Goal: Browse casually: Explore the website without a specific task or goal

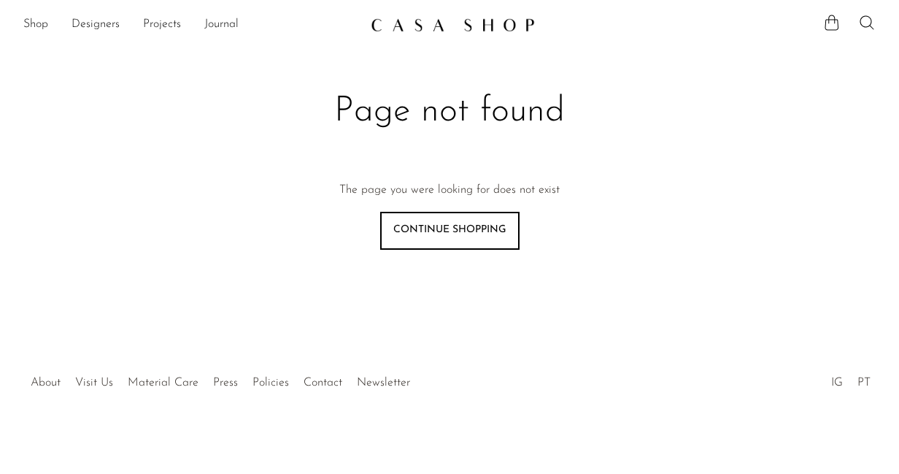
click at [468, 23] on img at bounding box center [453, 25] width 164 height 15
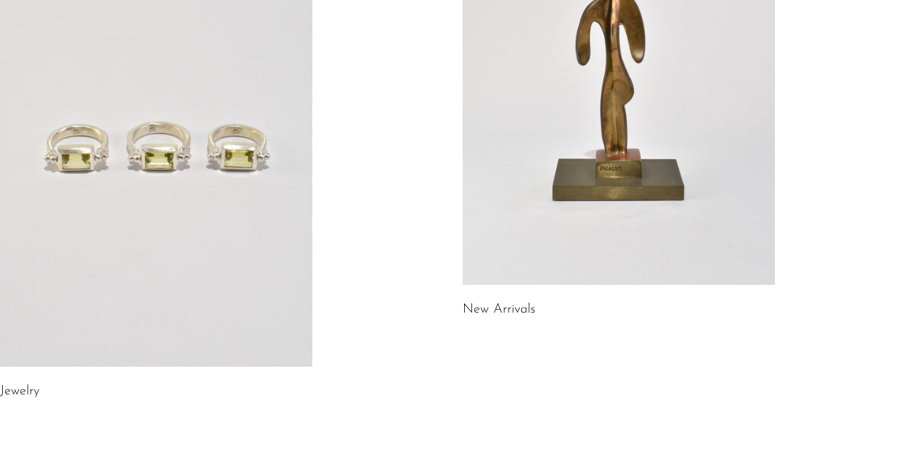
scroll to position [298, 0]
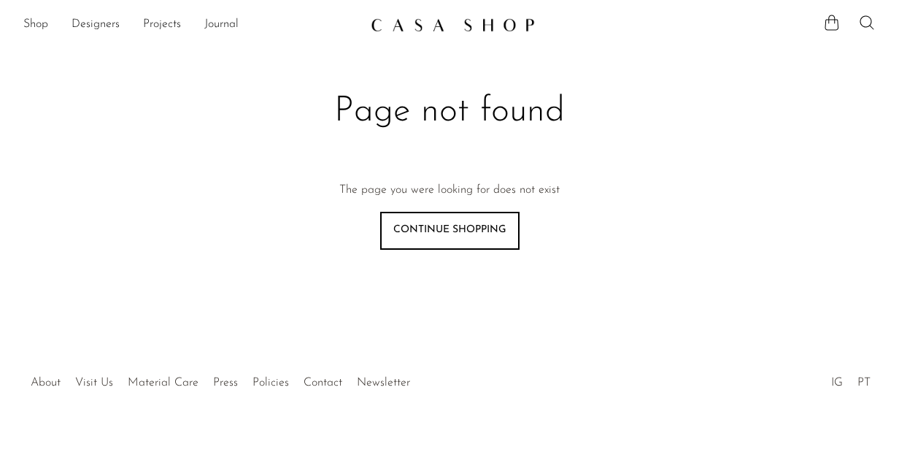
click at [426, 28] on img at bounding box center [453, 25] width 164 height 15
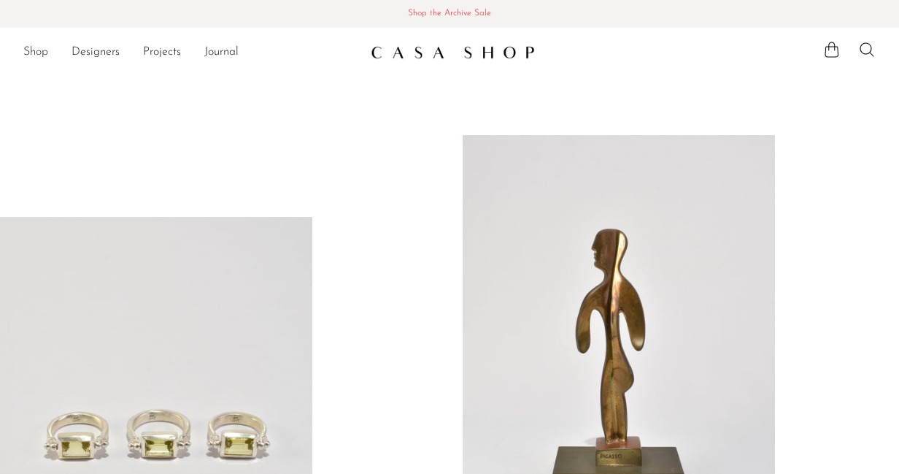
click at [39, 48] on link "Shop" at bounding box center [35, 52] width 25 height 19
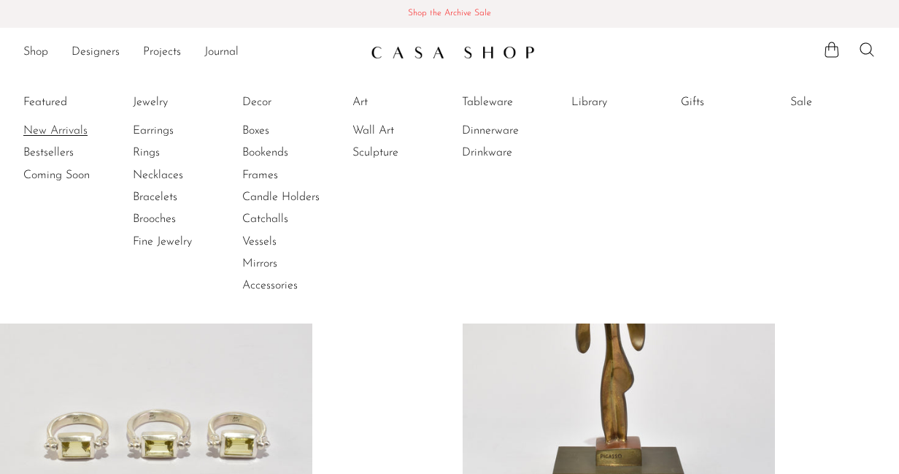
click at [74, 131] on link "New Arrivals" at bounding box center [77, 131] width 109 height 16
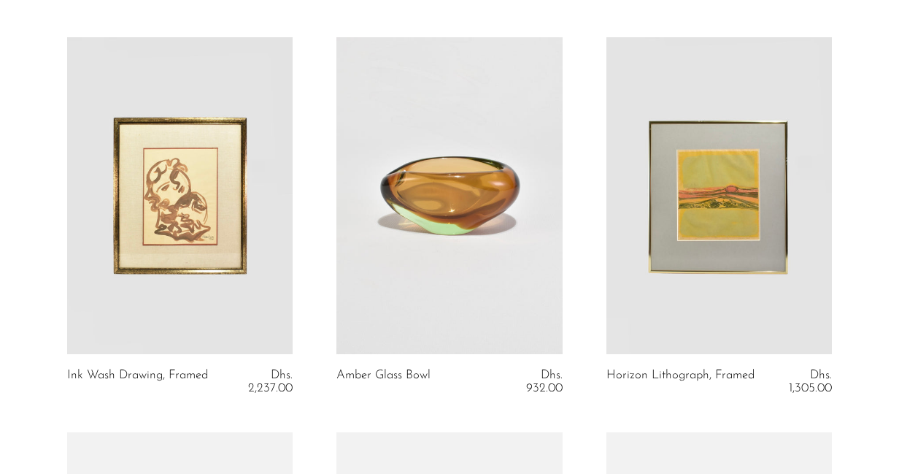
scroll to position [887, 0]
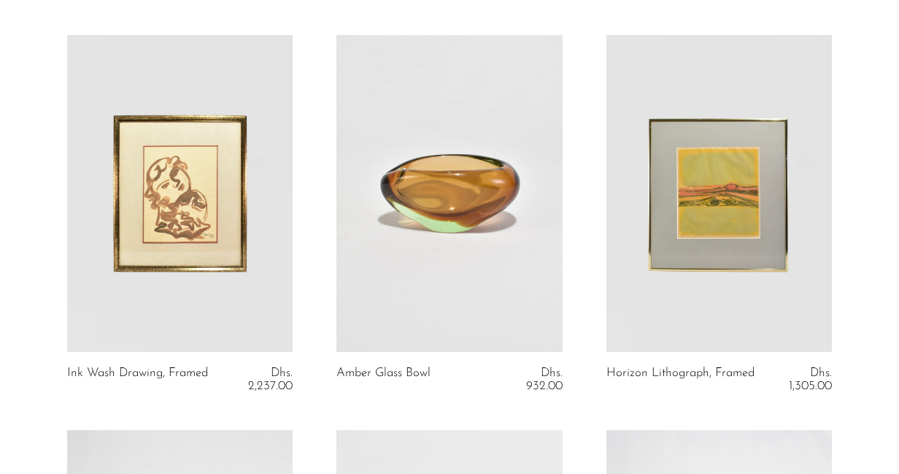
click at [407, 190] on link at bounding box center [449, 193] width 226 height 316
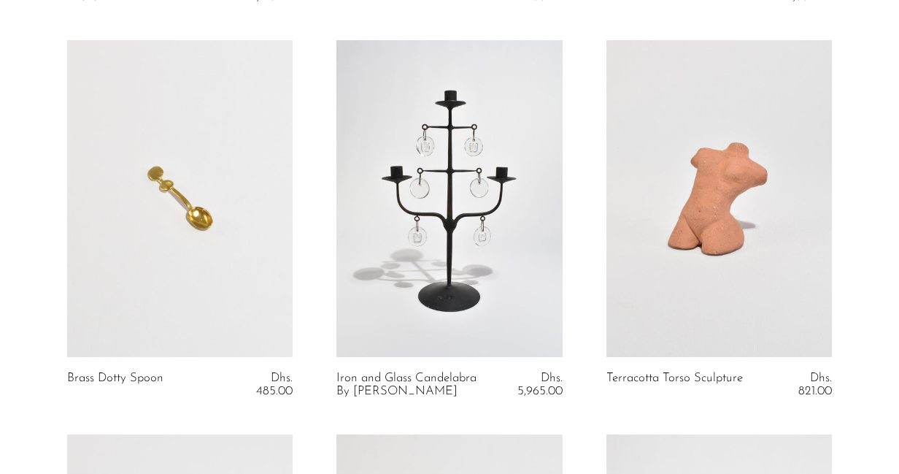
scroll to position [3249, 0]
click at [700, 205] on link at bounding box center [719, 197] width 226 height 316
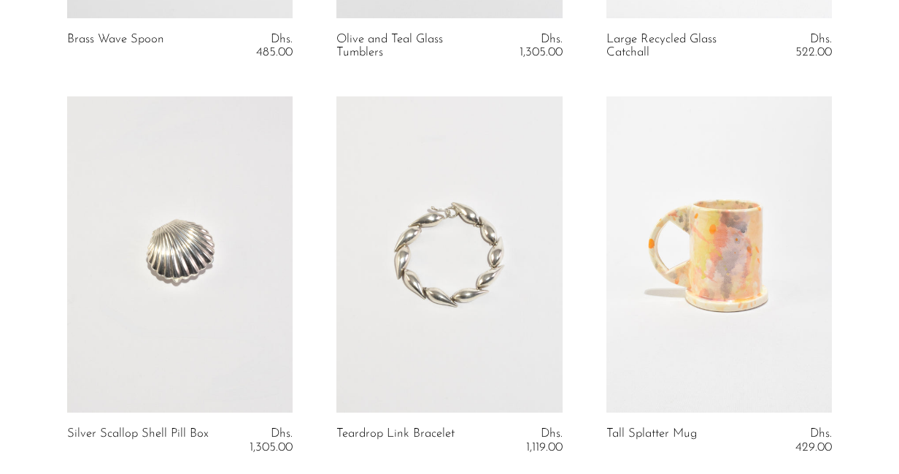
scroll to position [4007, 0]
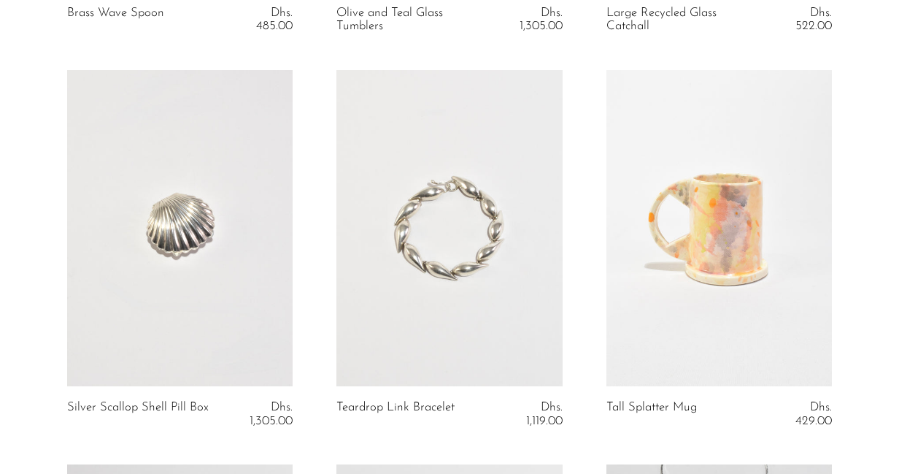
click at [169, 233] on link at bounding box center [180, 228] width 226 height 316
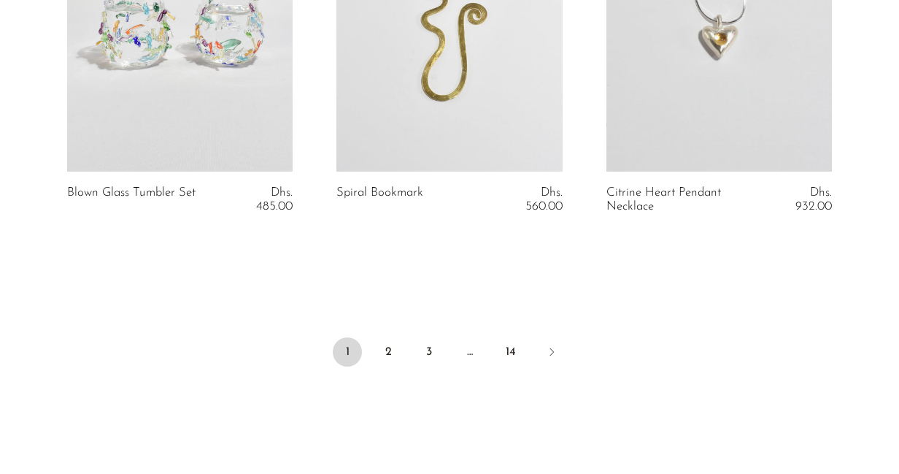
scroll to position [4731, 0]
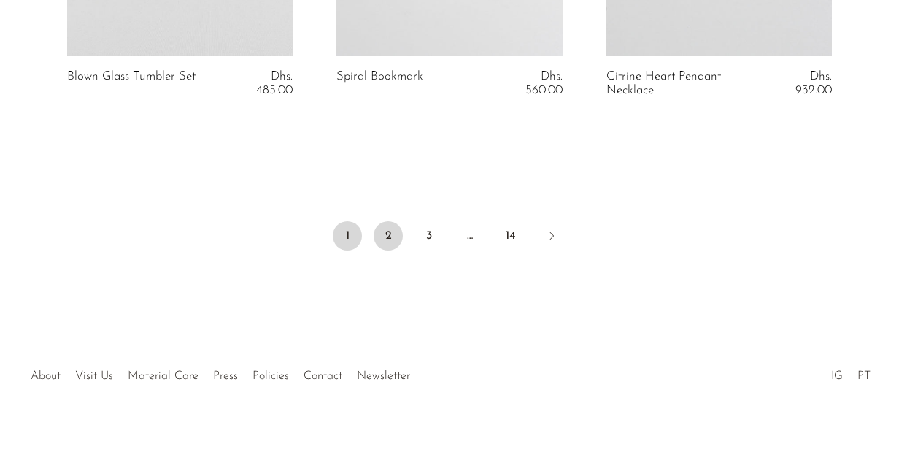
click at [387, 231] on link "2" at bounding box center [388, 235] width 29 height 29
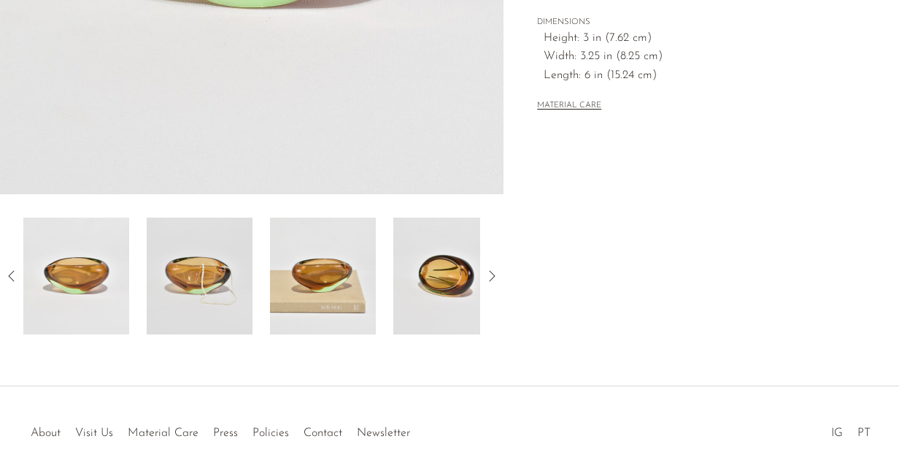
scroll to position [452, 0]
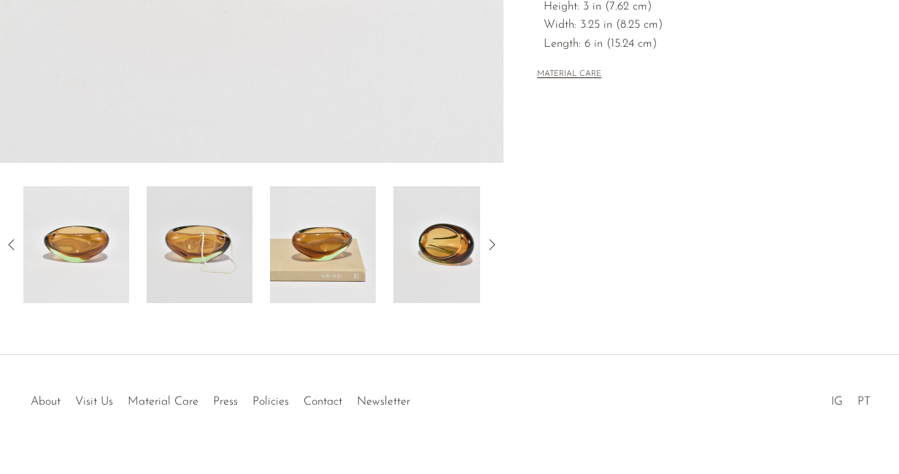
click at [325, 257] on img at bounding box center [323, 244] width 106 height 117
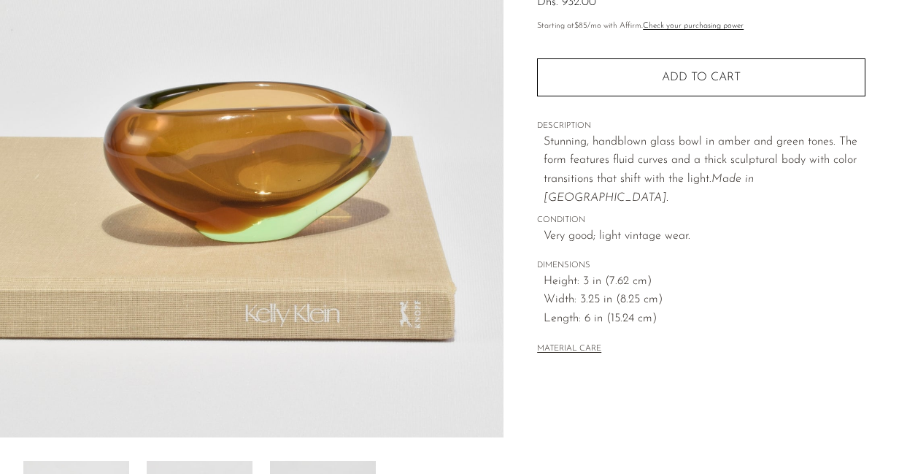
scroll to position [169, 0]
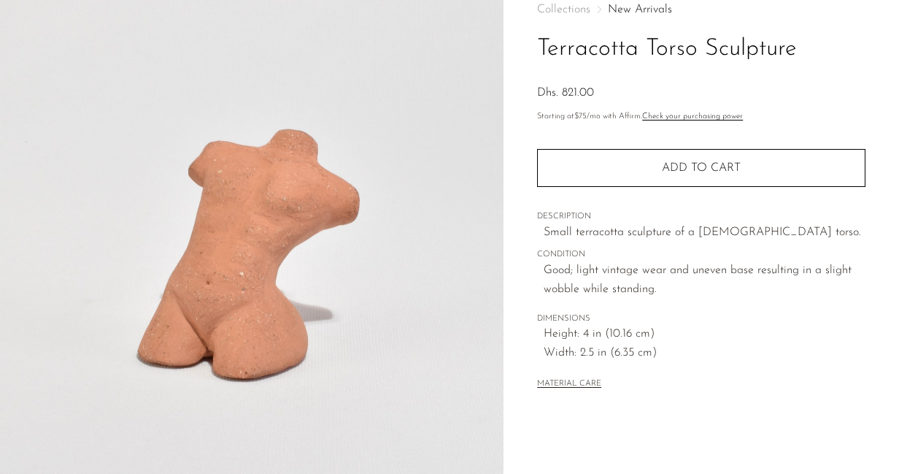
scroll to position [152, 0]
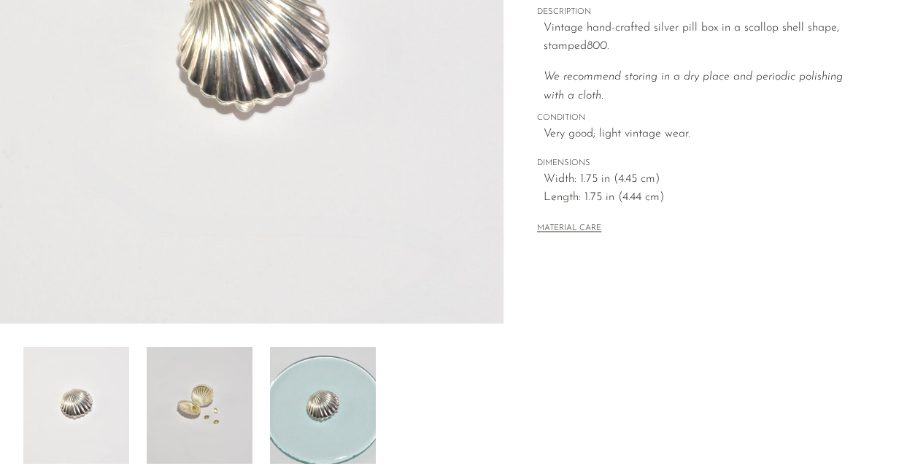
scroll to position [398, 0]
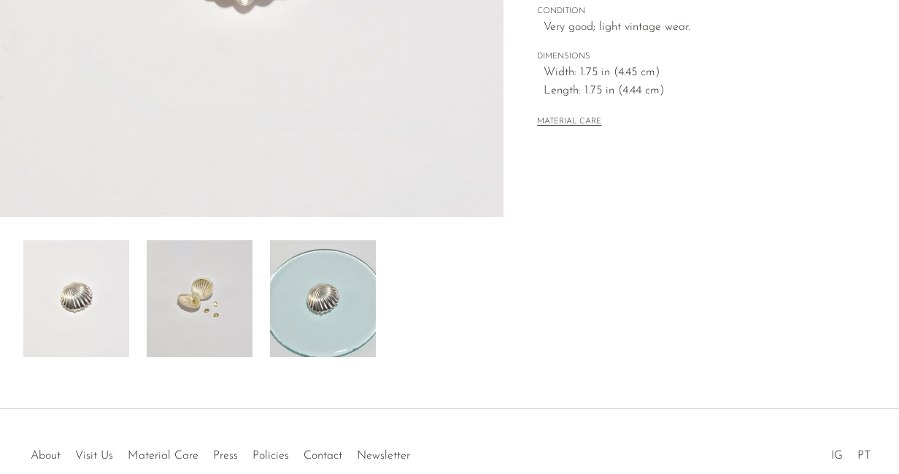
click at [213, 311] on img at bounding box center [200, 298] width 106 height 117
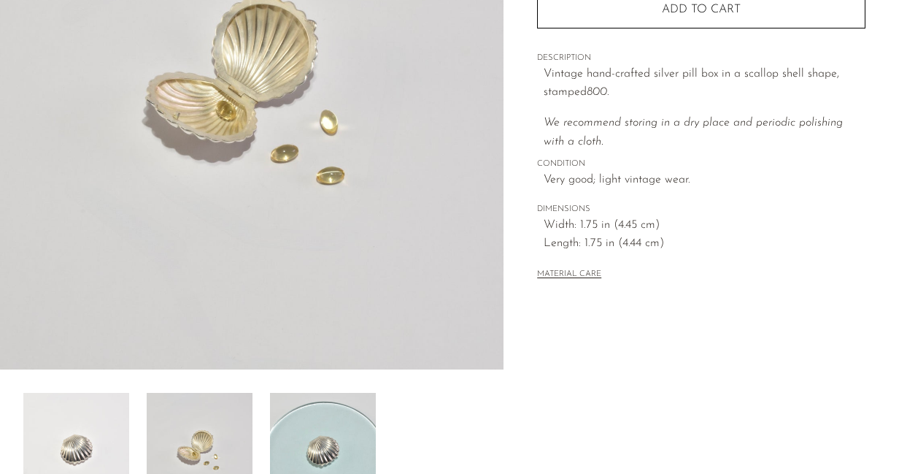
scroll to position [124, 0]
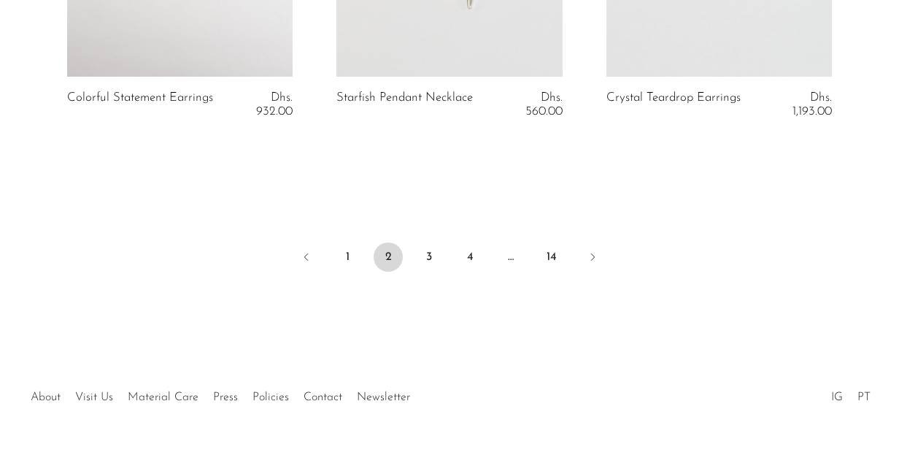
scroll to position [4731, 0]
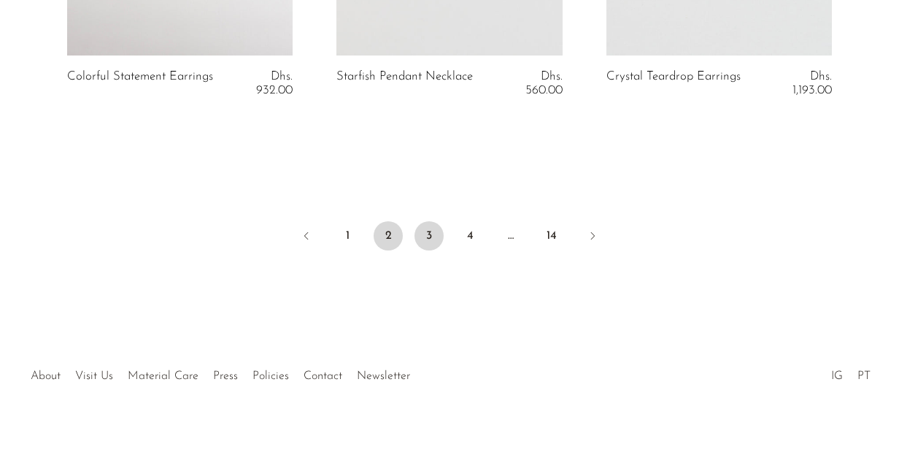
click at [432, 239] on link "3" at bounding box center [428, 235] width 29 height 29
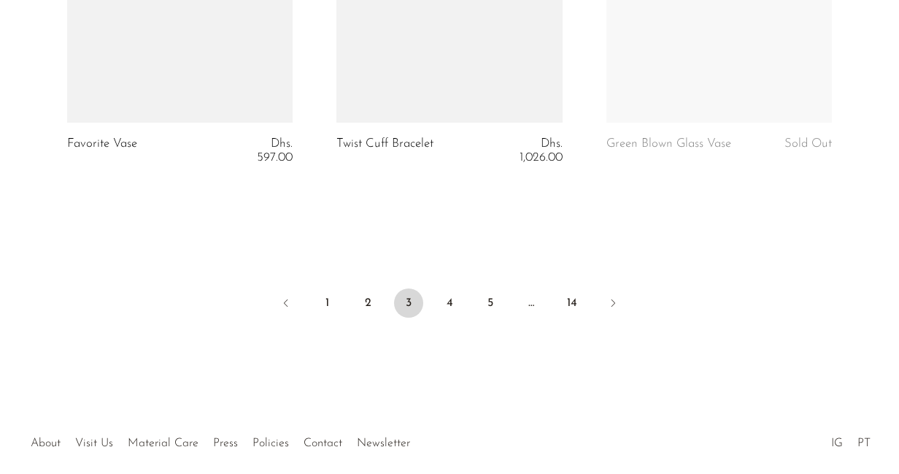
scroll to position [4694, 0]
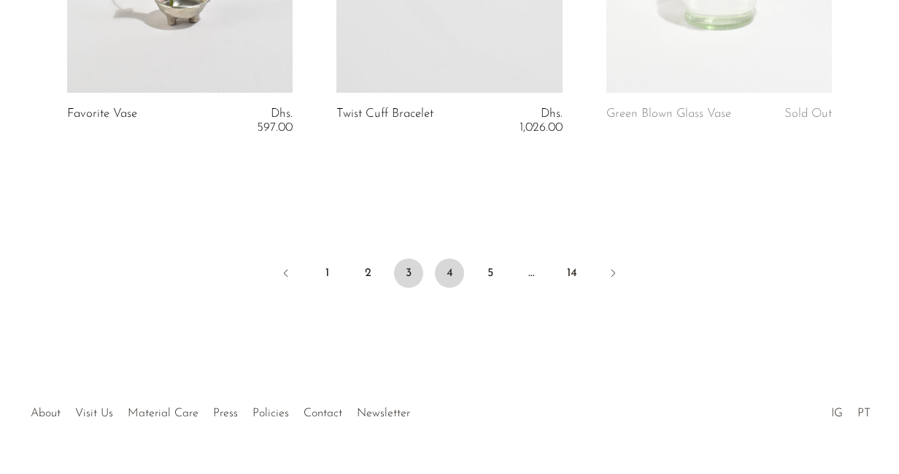
click at [442, 278] on link "4" at bounding box center [449, 272] width 29 height 29
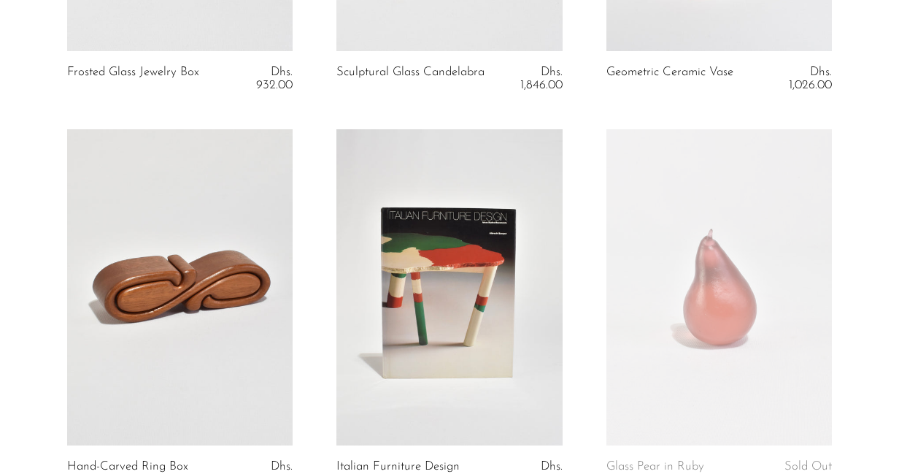
scroll to position [2768, 0]
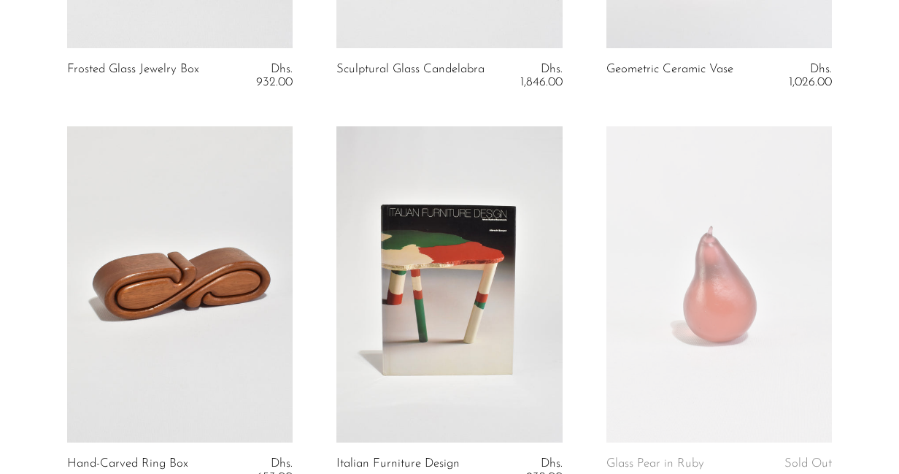
click at [198, 268] on link at bounding box center [180, 284] width 226 height 316
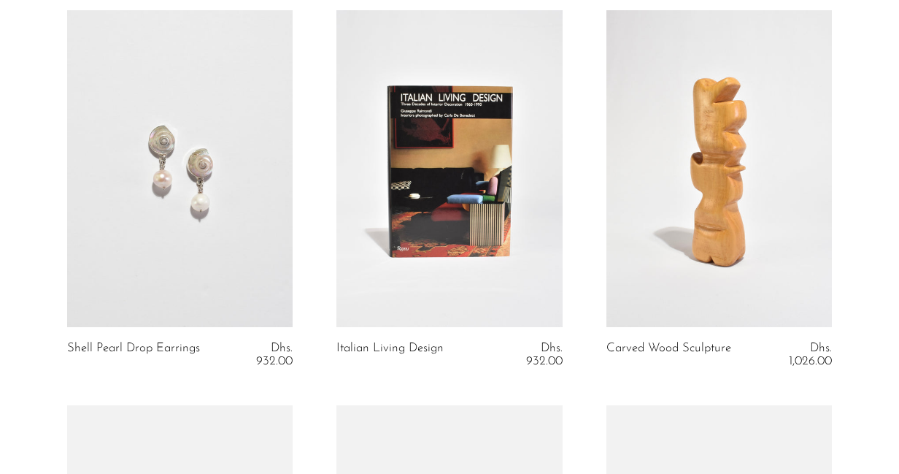
scroll to position [3678, 0]
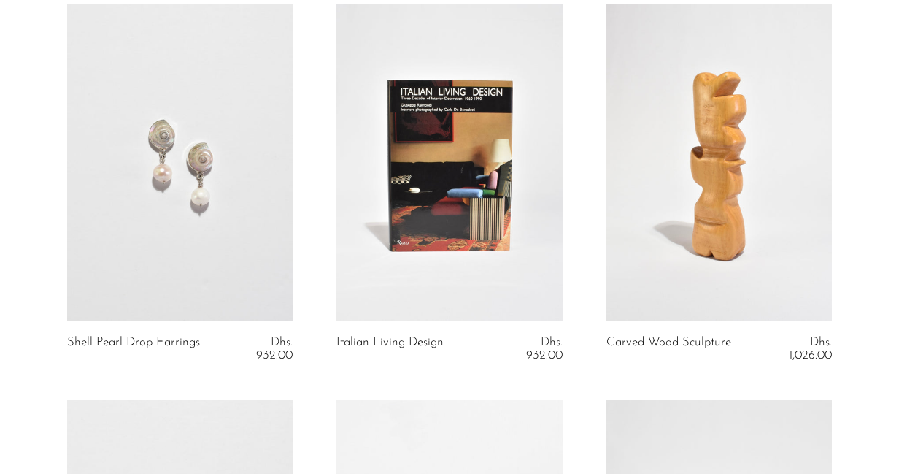
click at [698, 131] on link at bounding box center [719, 162] width 226 height 316
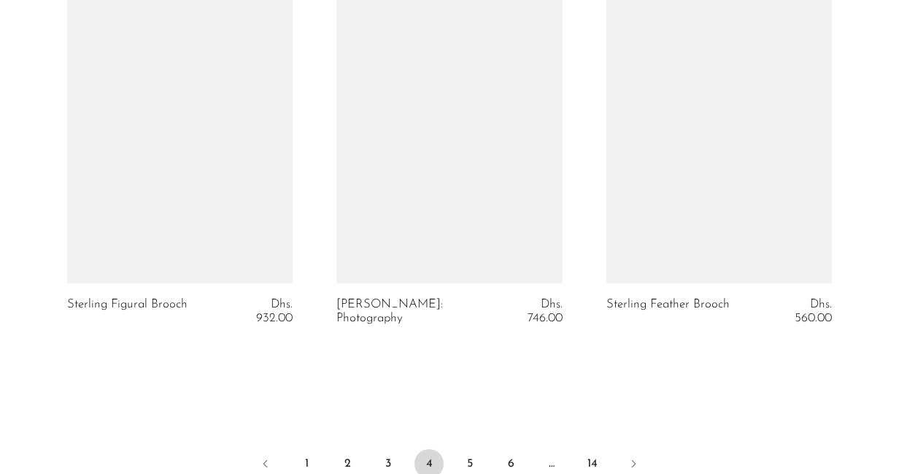
scroll to position [4525, 0]
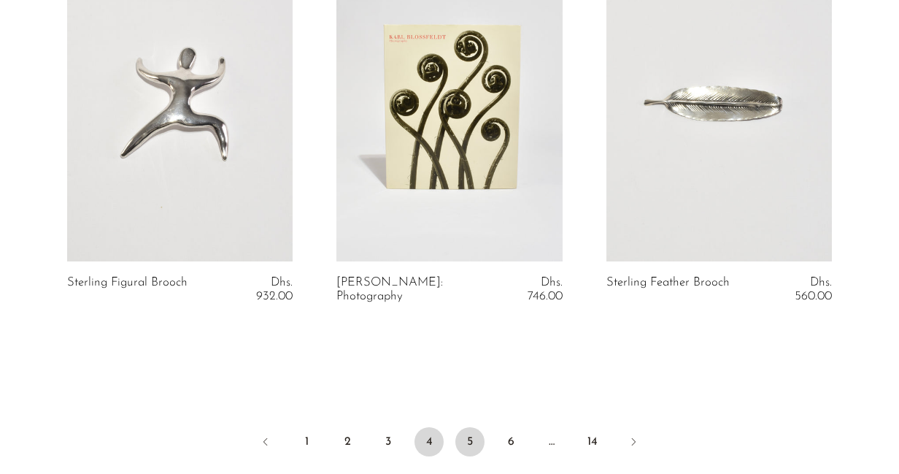
click at [469, 449] on link "5" at bounding box center [469, 441] width 29 height 29
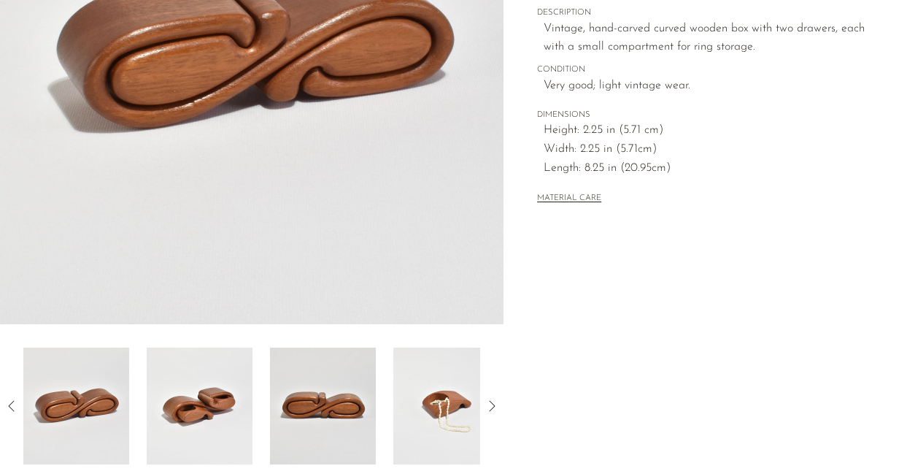
scroll to position [291, 0]
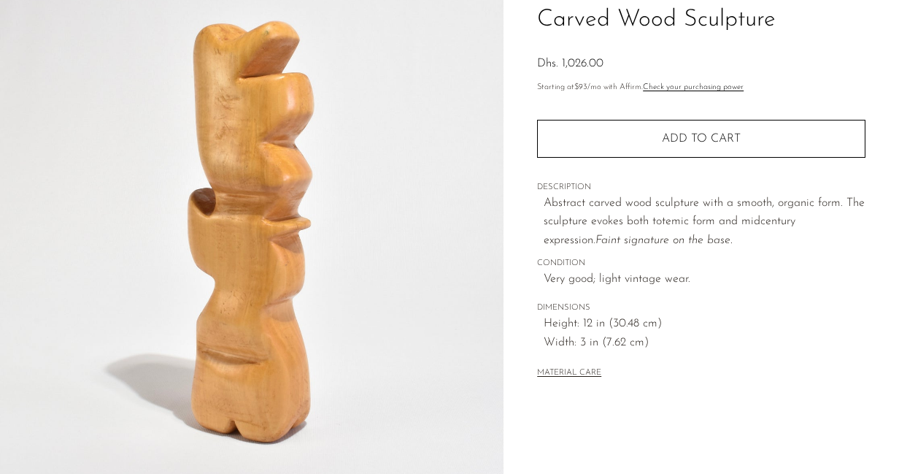
scroll to position [129, 0]
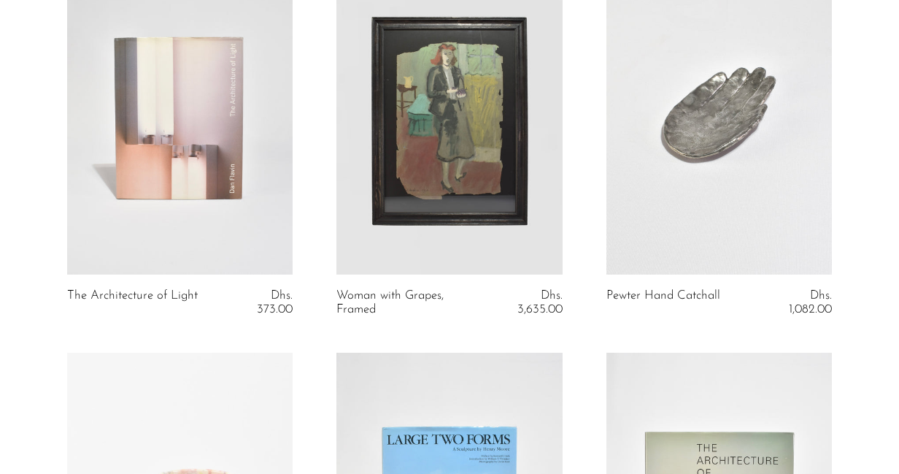
scroll to position [2863, 0]
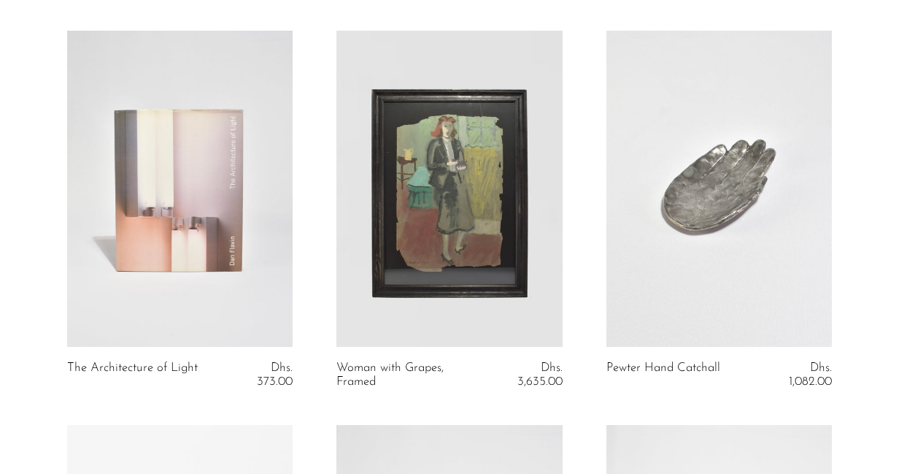
click at [692, 209] on link at bounding box center [719, 189] width 226 height 316
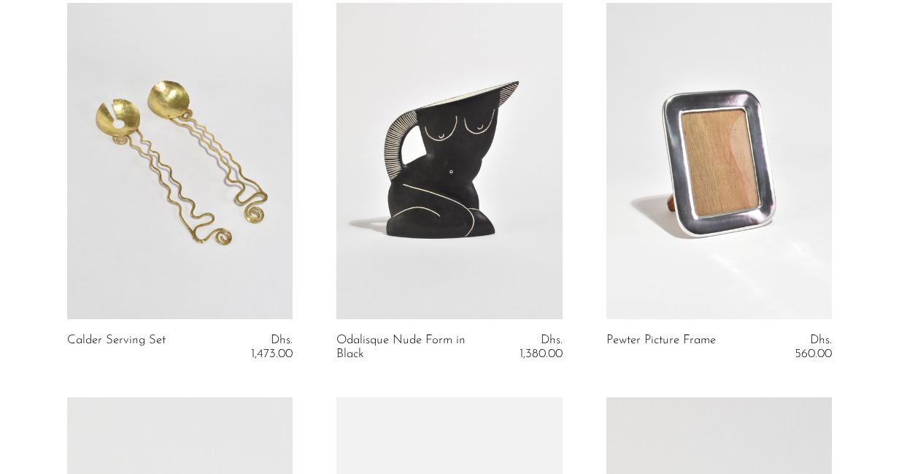
scroll to position [3694, 0]
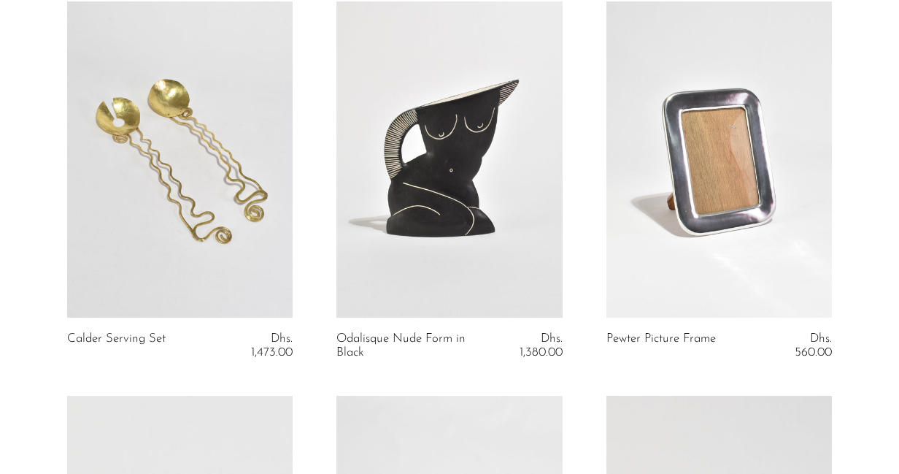
click at [693, 207] on link at bounding box center [719, 159] width 226 height 316
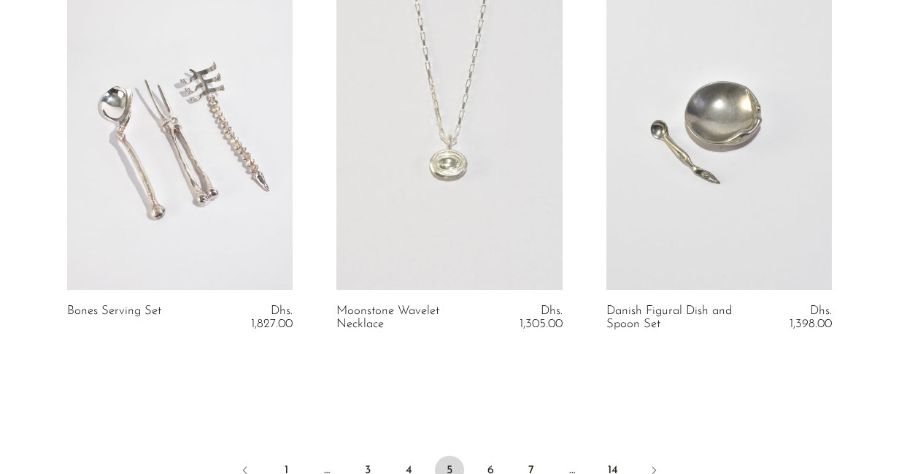
scroll to position [4731, 0]
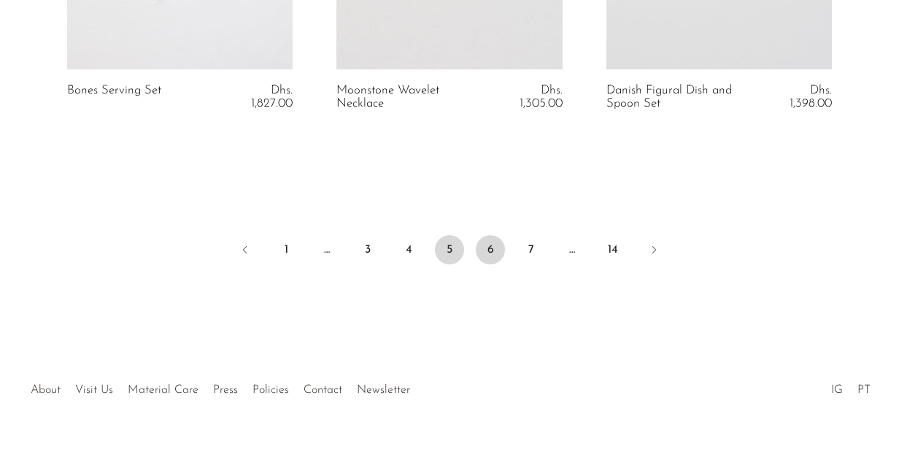
click at [494, 235] on link "6" at bounding box center [490, 249] width 29 height 29
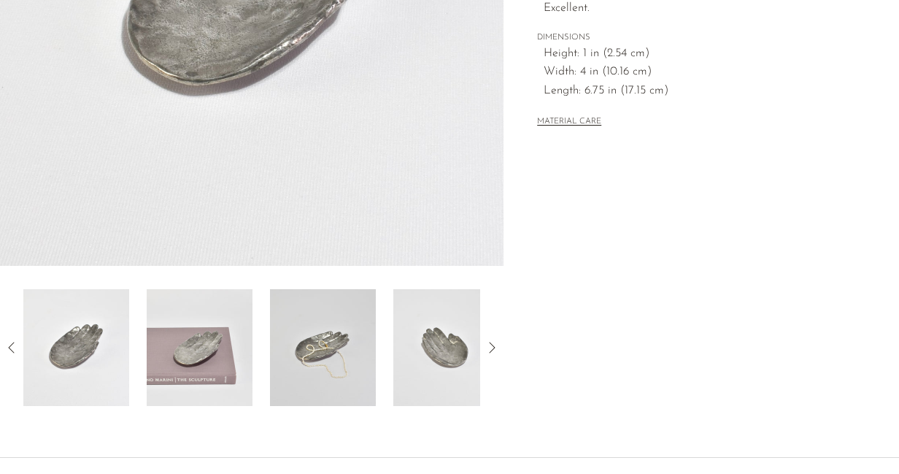
scroll to position [356, 0]
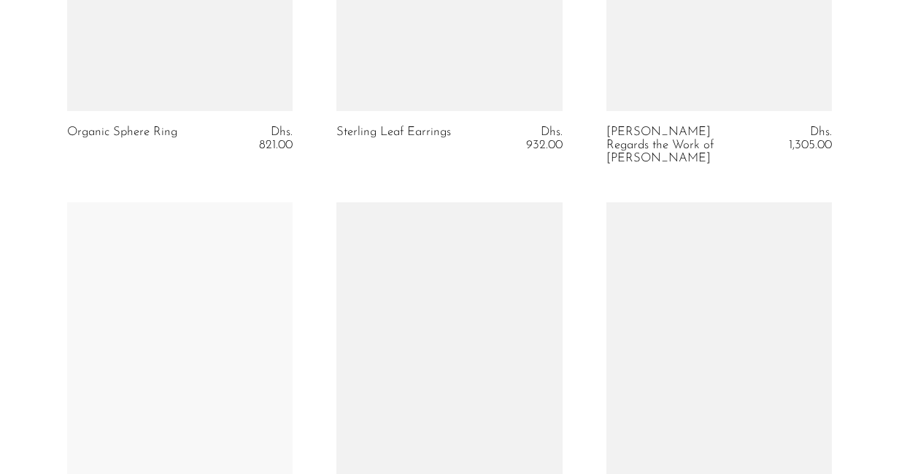
scroll to position [3613, 0]
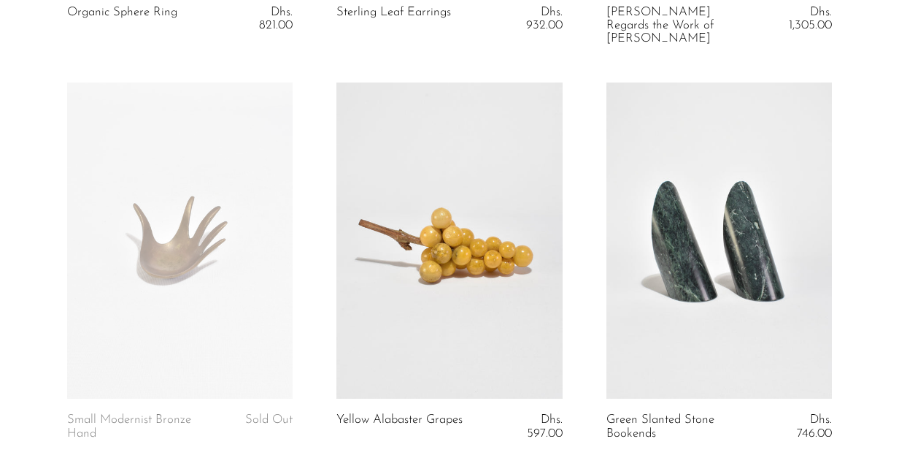
click at [478, 229] on link at bounding box center [449, 240] width 226 height 316
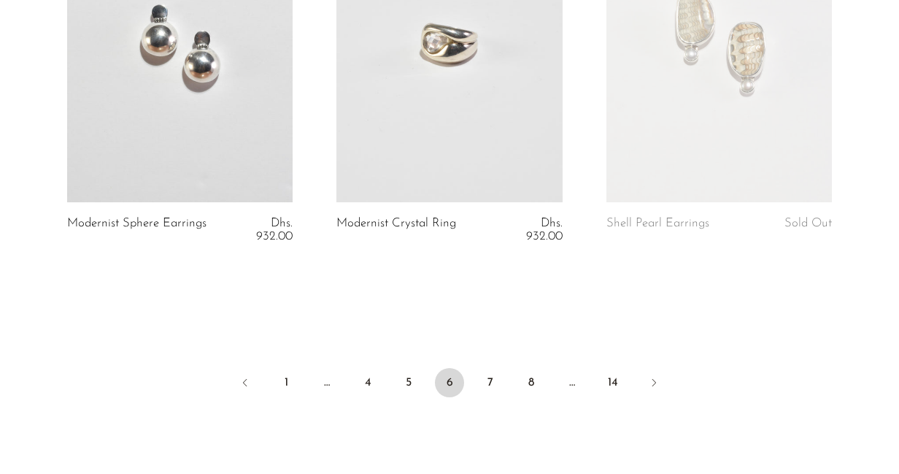
scroll to position [4731, 0]
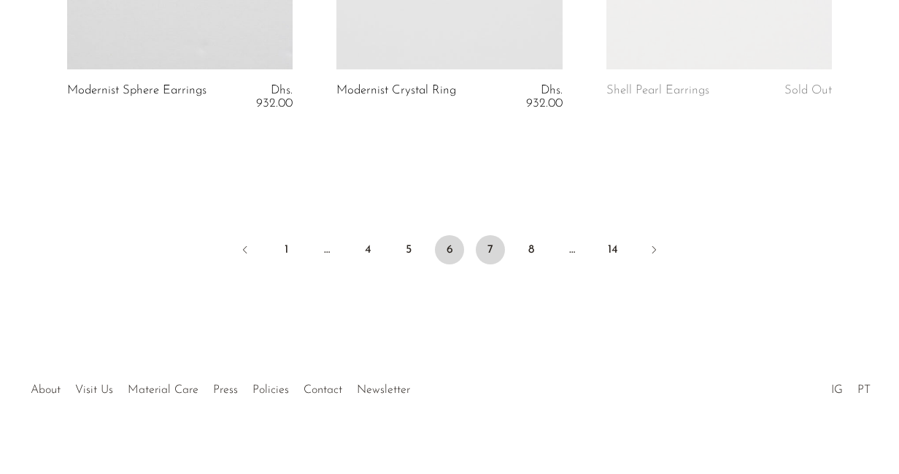
click at [490, 235] on link "7" at bounding box center [490, 249] width 29 height 29
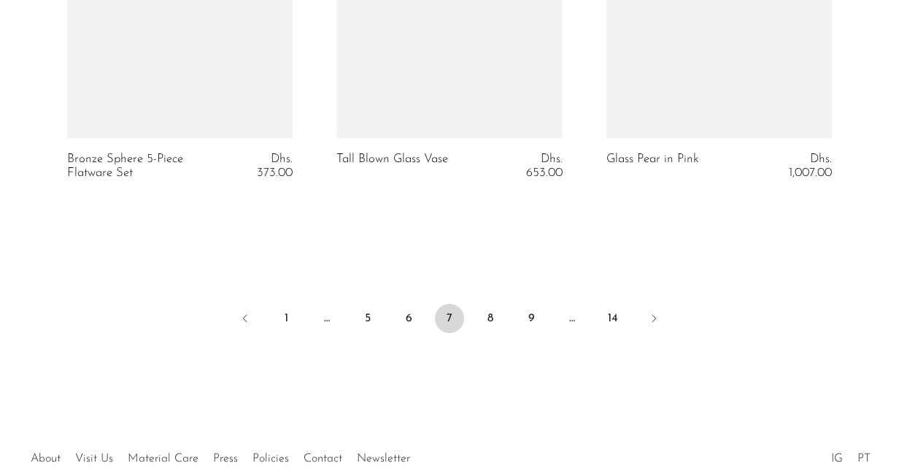
scroll to position [4731, 0]
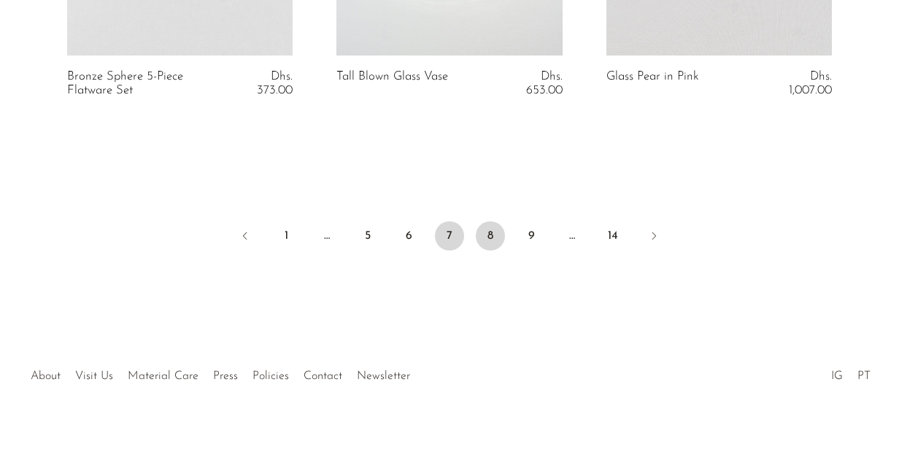
click at [487, 241] on link "8" at bounding box center [490, 235] width 29 height 29
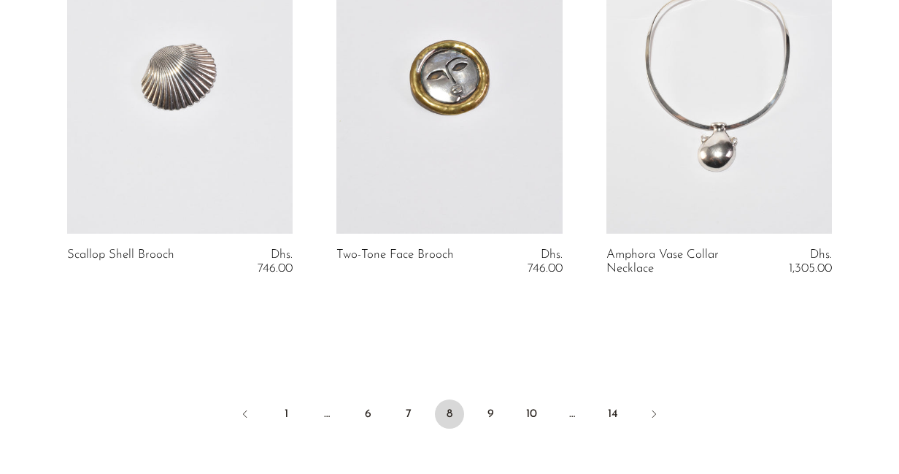
scroll to position [4587, 0]
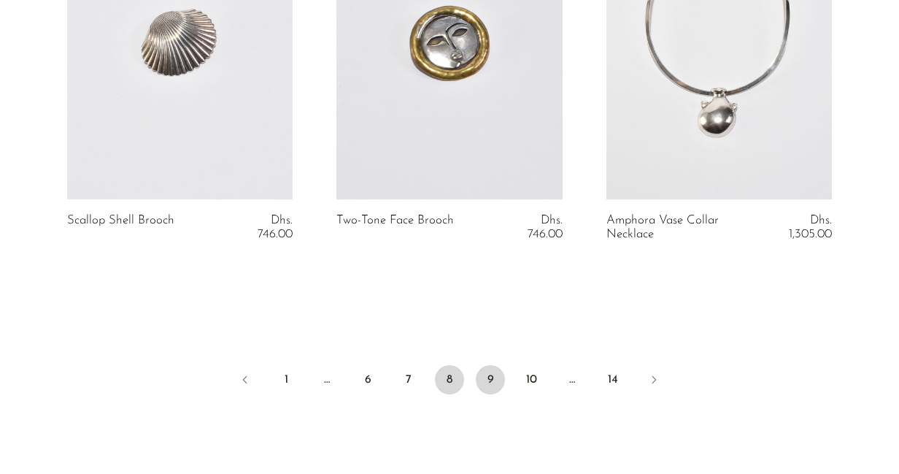
click at [486, 370] on link "9" at bounding box center [490, 379] width 29 height 29
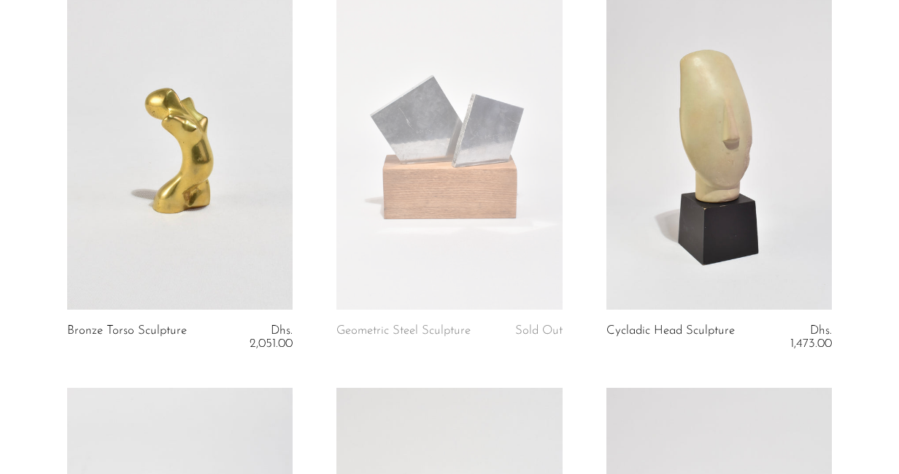
scroll to position [1324, 0]
click at [683, 216] on link at bounding box center [719, 151] width 226 height 316
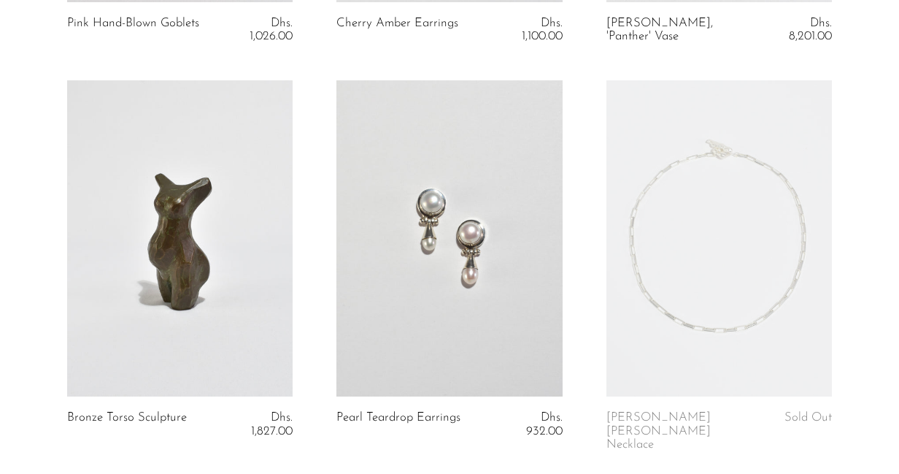
scroll to position [3998, 0]
click at [209, 282] on link at bounding box center [180, 237] width 226 height 316
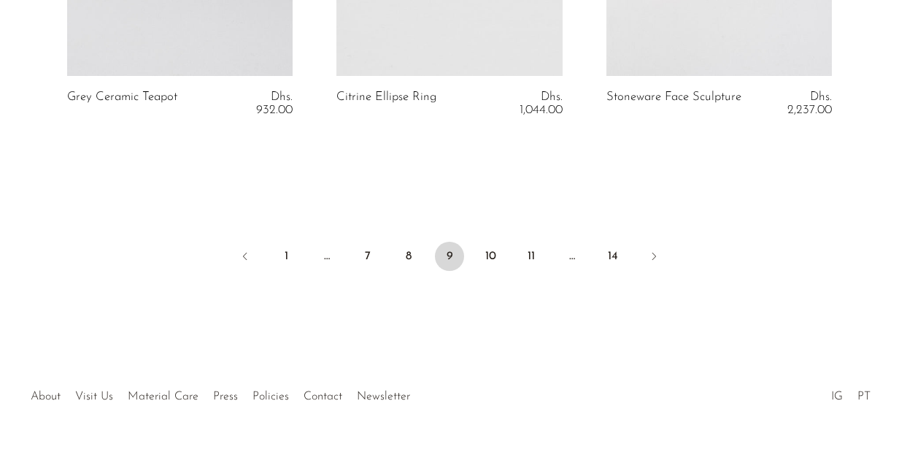
scroll to position [4731, 0]
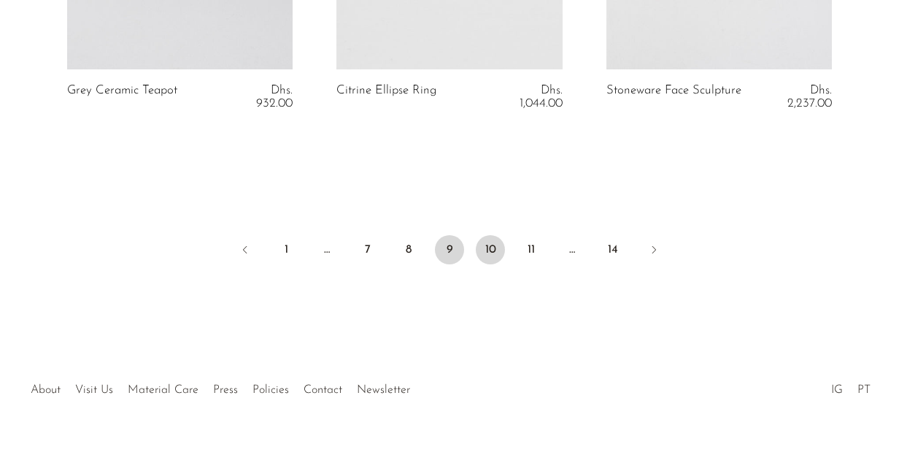
click at [494, 235] on link "10" at bounding box center [490, 249] width 29 height 29
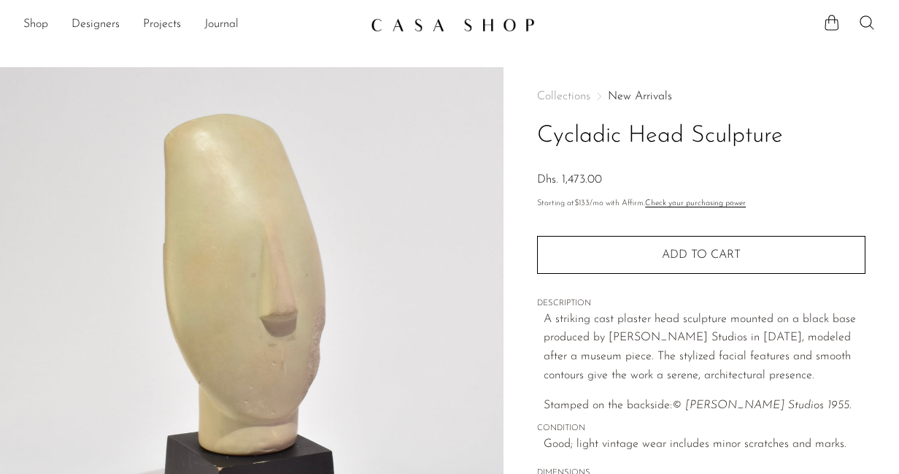
scroll to position [43, 0]
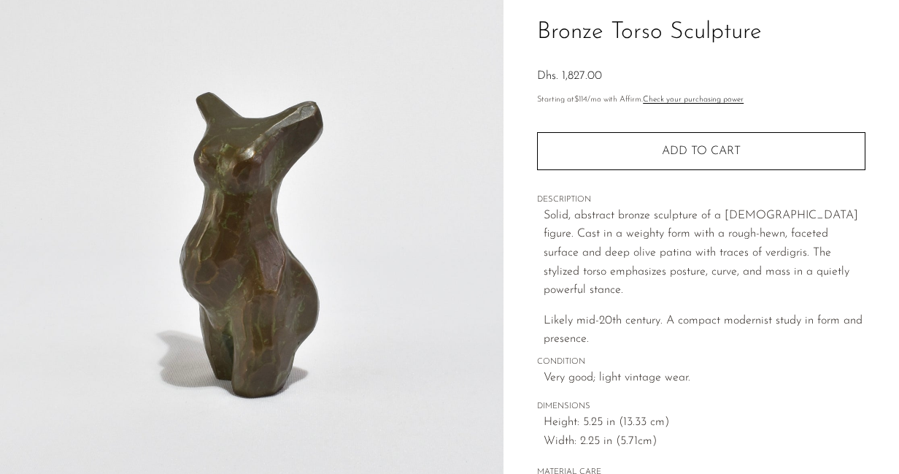
scroll to position [105, 0]
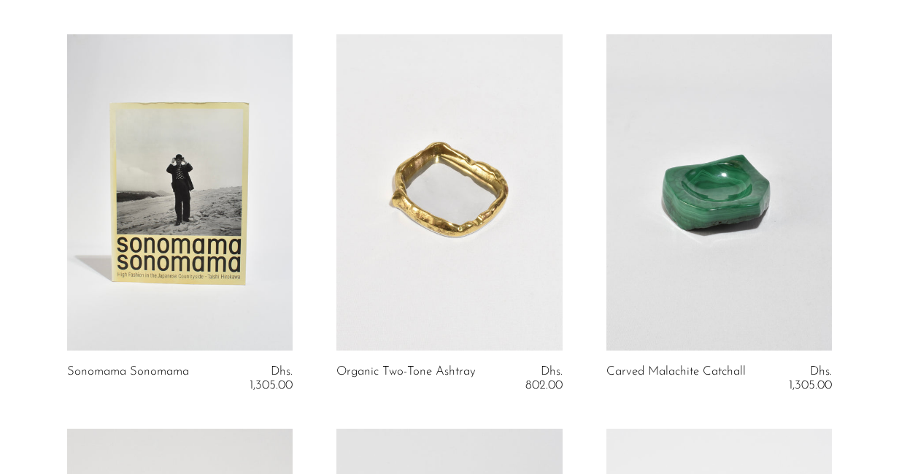
scroll to position [106, 0]
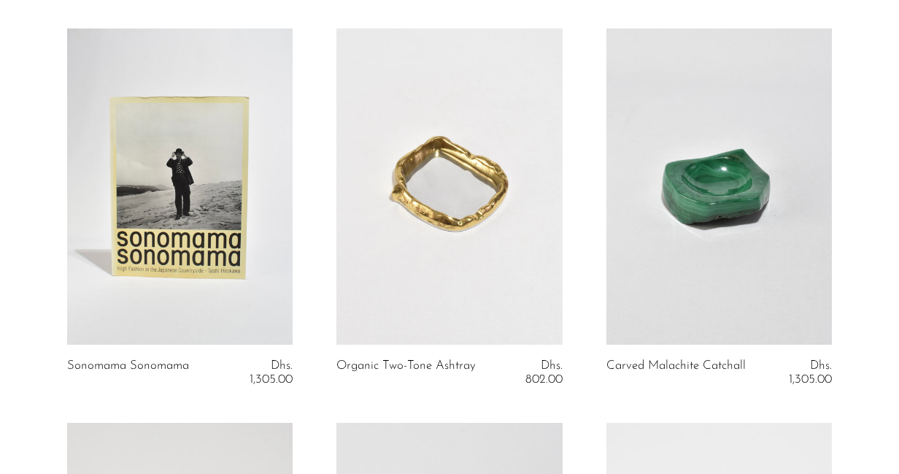
click at [196, 238] on link at bounding box center [180, 186] width 226 height 316
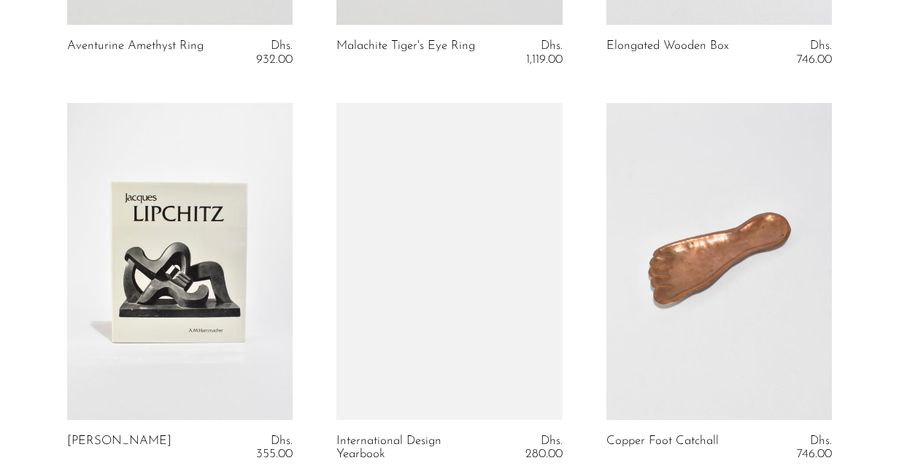
scroll to position [3275, 0]
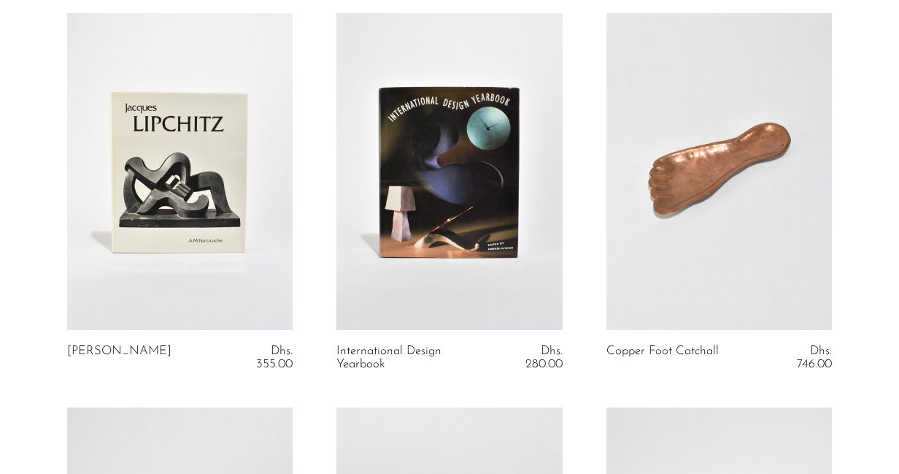
click at [208, 186] on link at bounding box center [180, 171] width 226 height 316
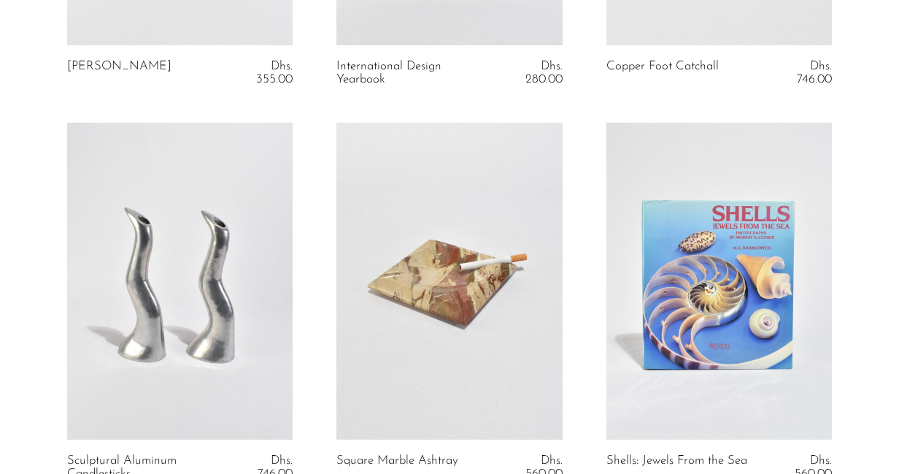
scroll to position [3618, 0]
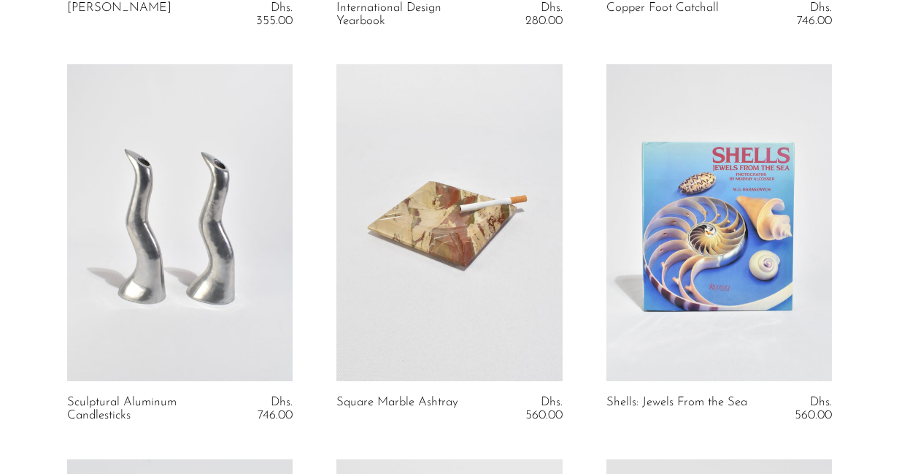
click at [212, 204] on link at bounding box center [180, 222] width 226 height 316
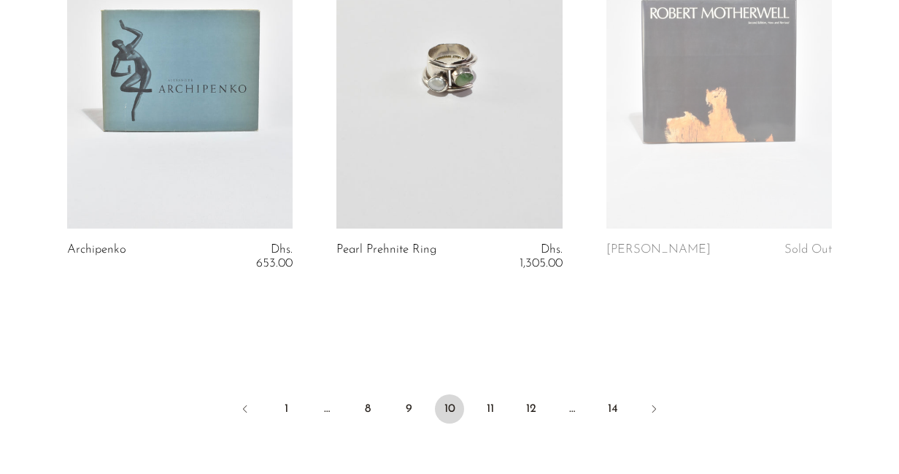
scroll to position [4555, 0]
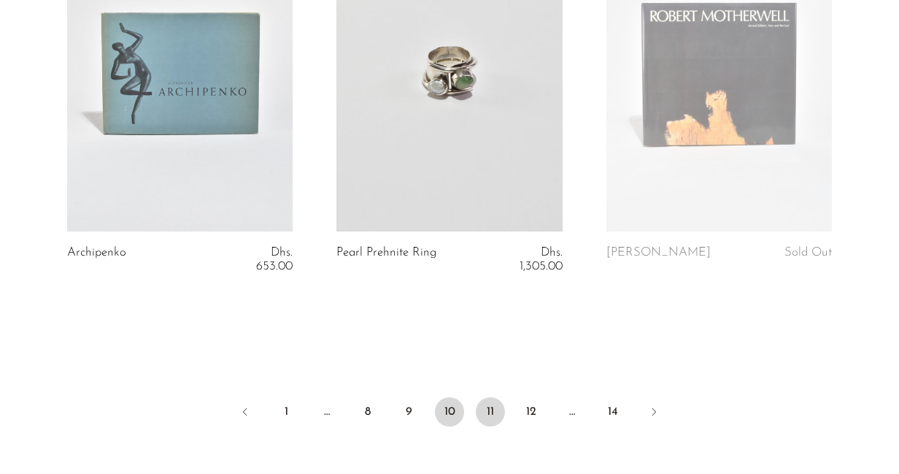
click at [498, 414] on link "11" at bounding box center [490, 411] width 29 height 29
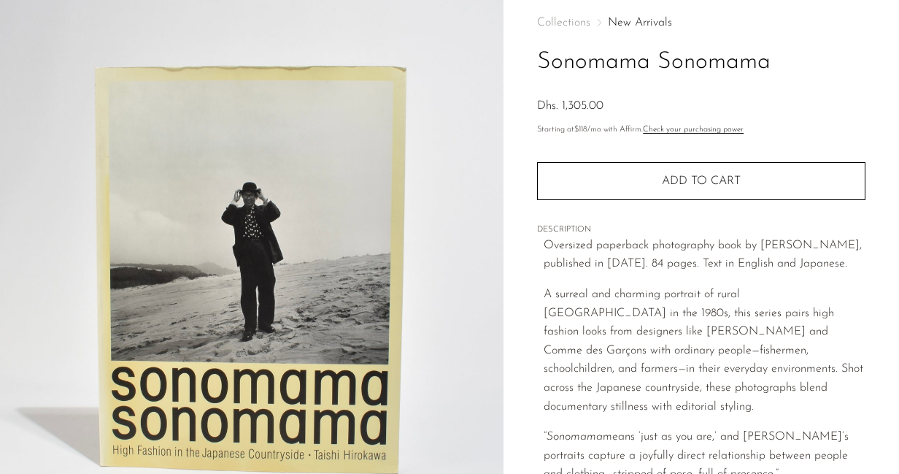
scroll to position [82, 0]
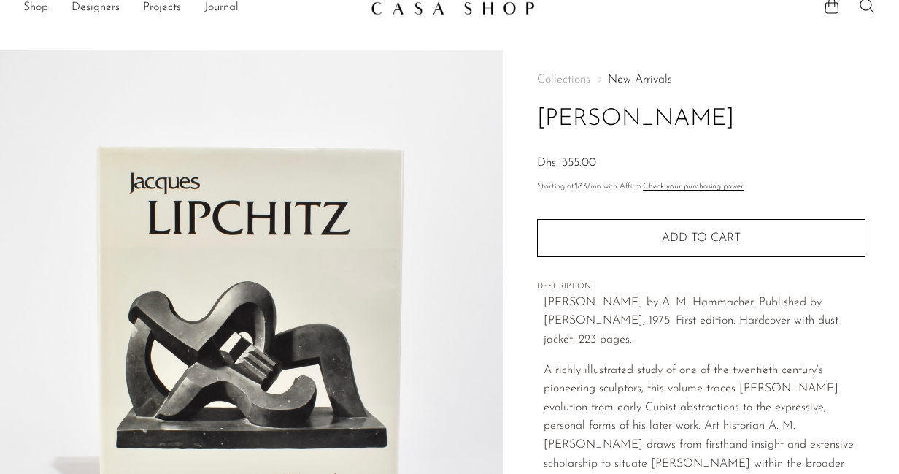
scroll to position [19, 0]
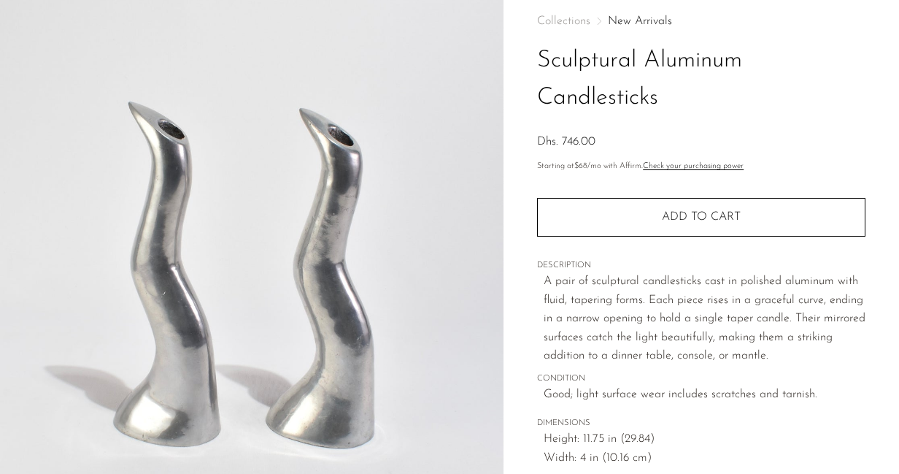
scroll to position [126, 0]
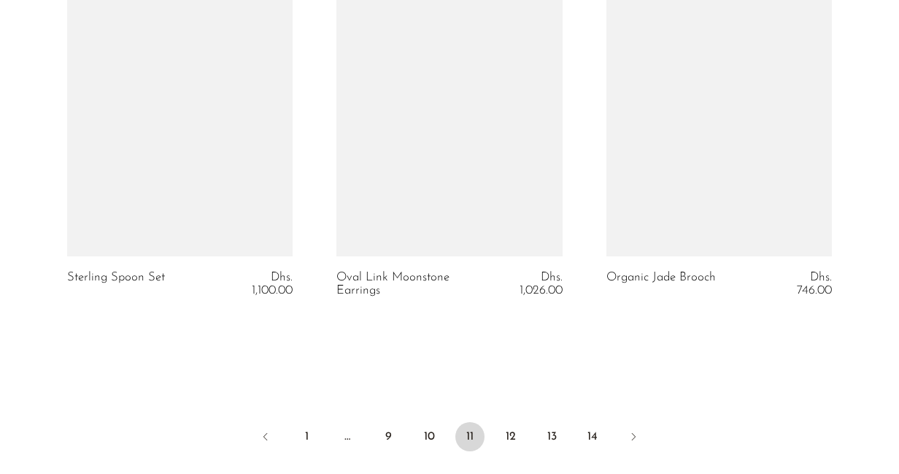
scroll to position [4606, 0]
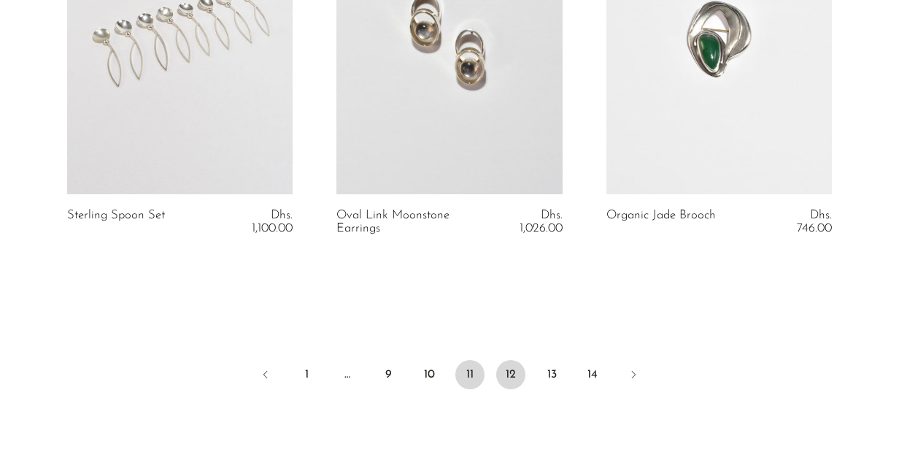
click at [517, 360] on link "12" at bounding box center [510, 374] width 29 height 29
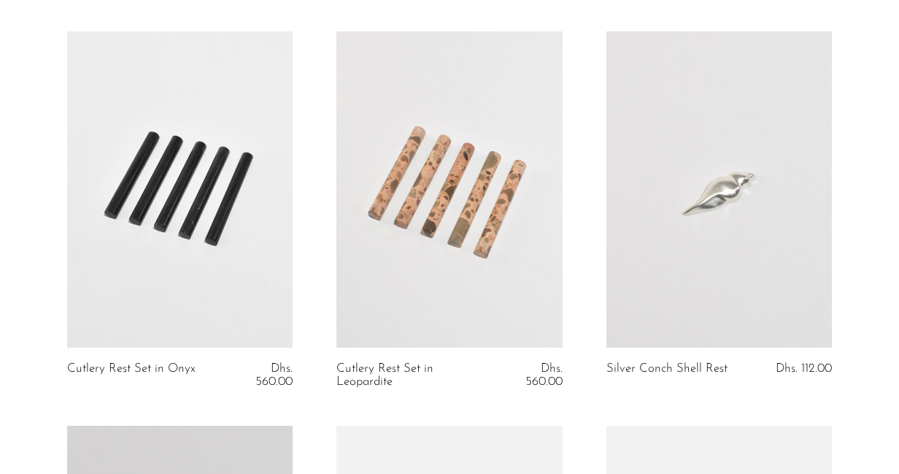
scroll to position [1294, 0]
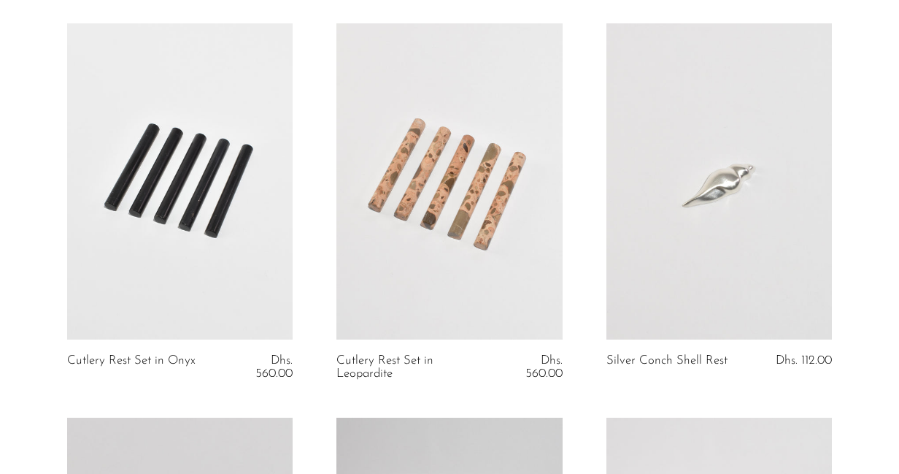
click at [476, 218] on link at bounding box center [449, 181] width 226 height 316
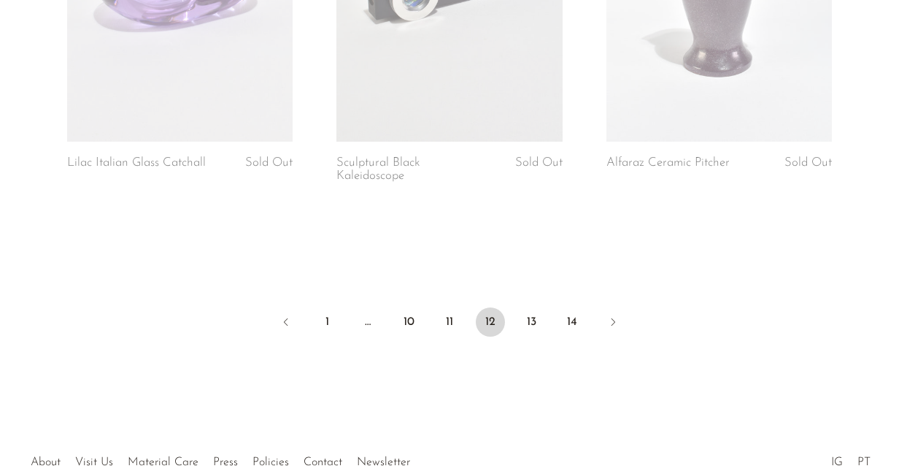
scroll to position [4660, 0]
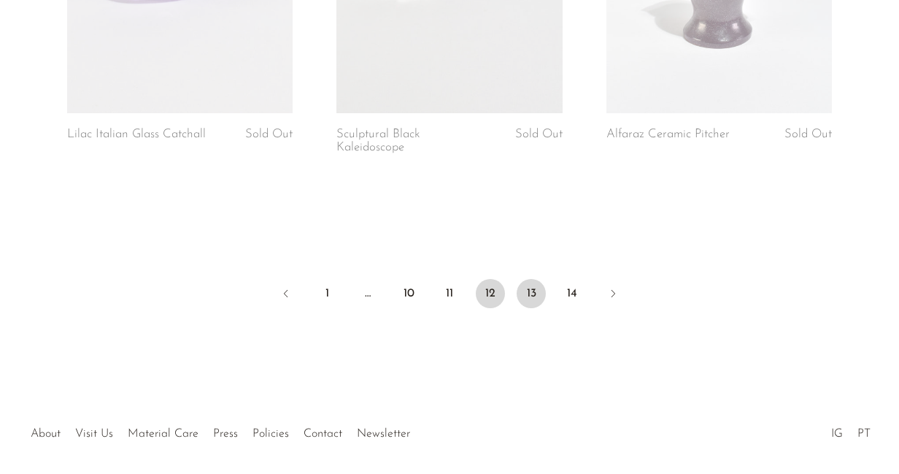
click at [542, 290] on link "13" at bounding box center [531, 293] width 29 height 29
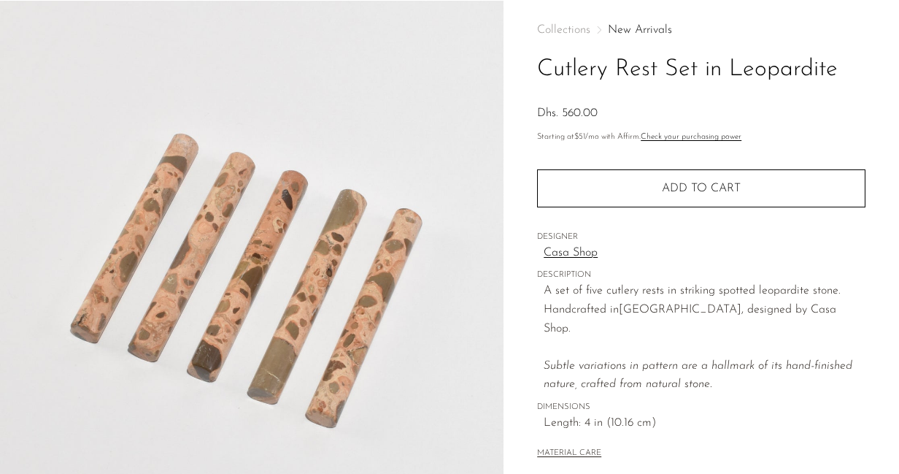
scroll to position [68, 0]
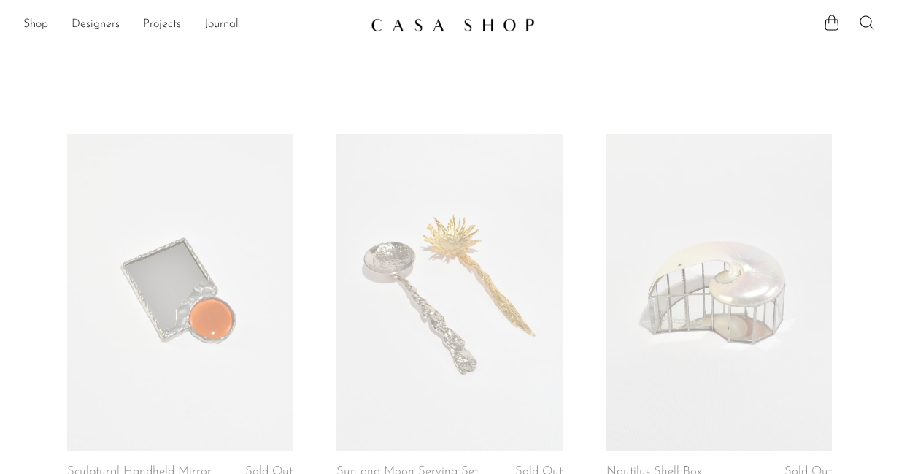
click at [78, 22] on link "Designers" at bounding box center [96, 24] width 48 height 19
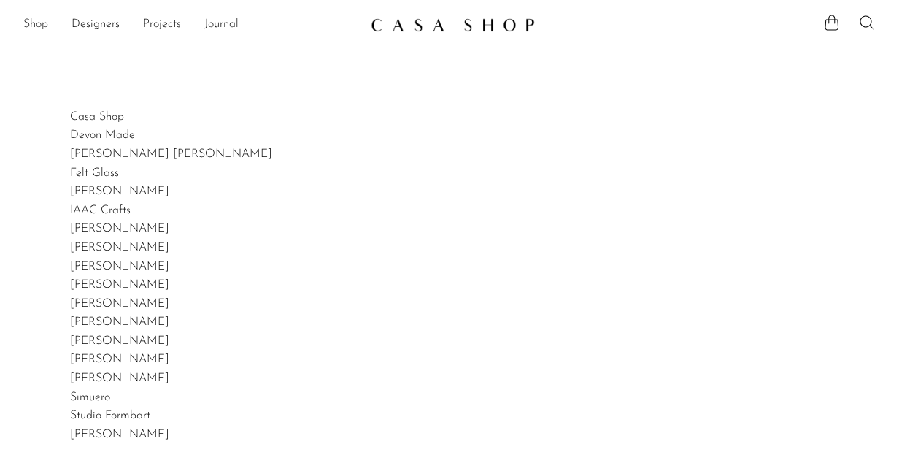
click at [36, 25] on link "Shop" at bounding box center [35, 24] width 25 height 19
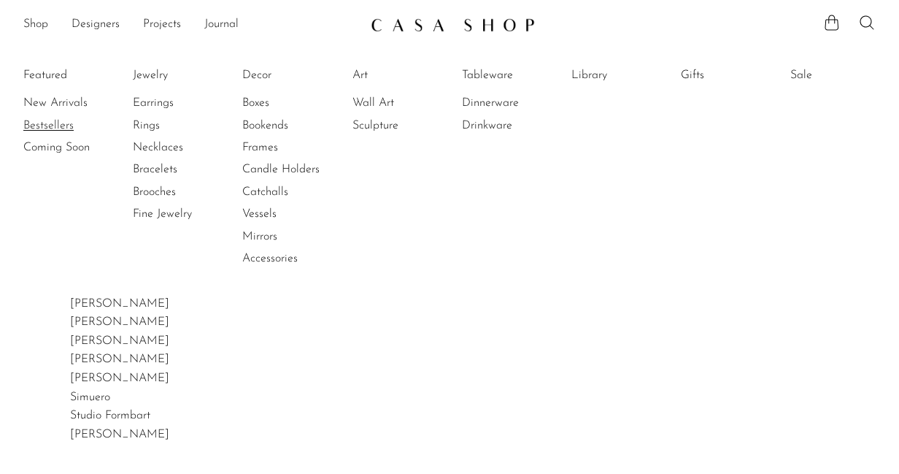
click at [55, 124] on link "Bestsellers" at bounding box center [77, 125] width 109 height 16
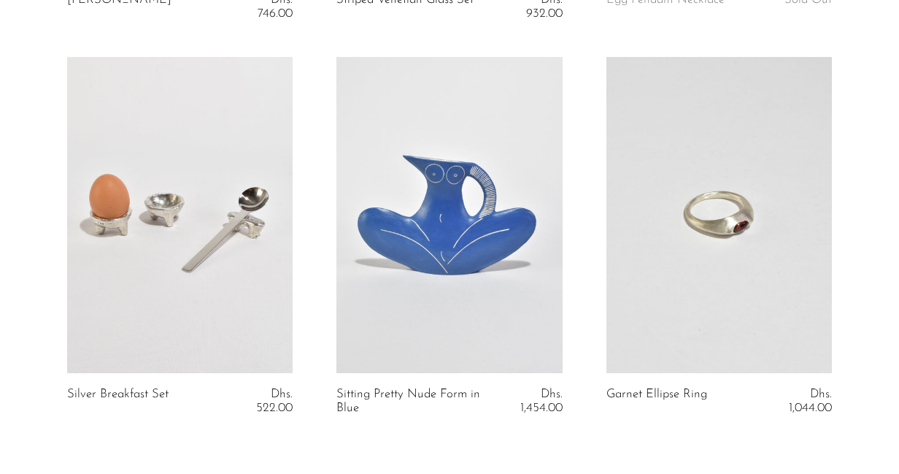
scroll to position [4731, 0]
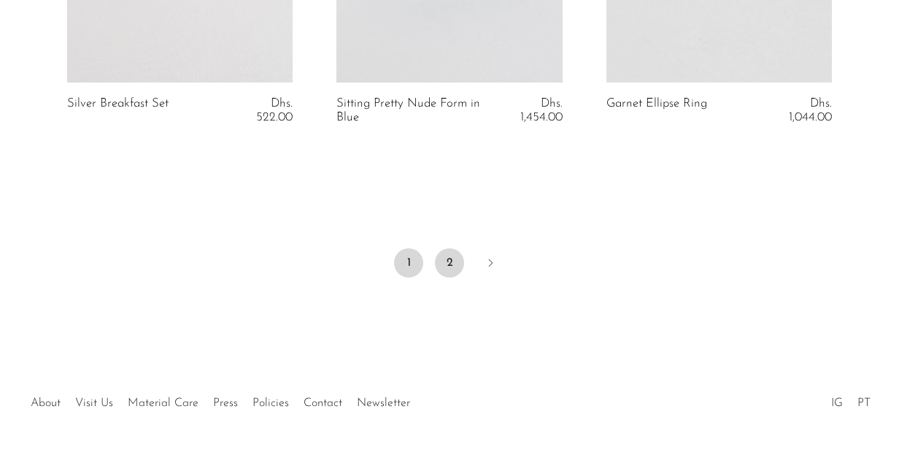
click at [452, 248] on link "2" at bounding box center [449, 262] width 29 height 29
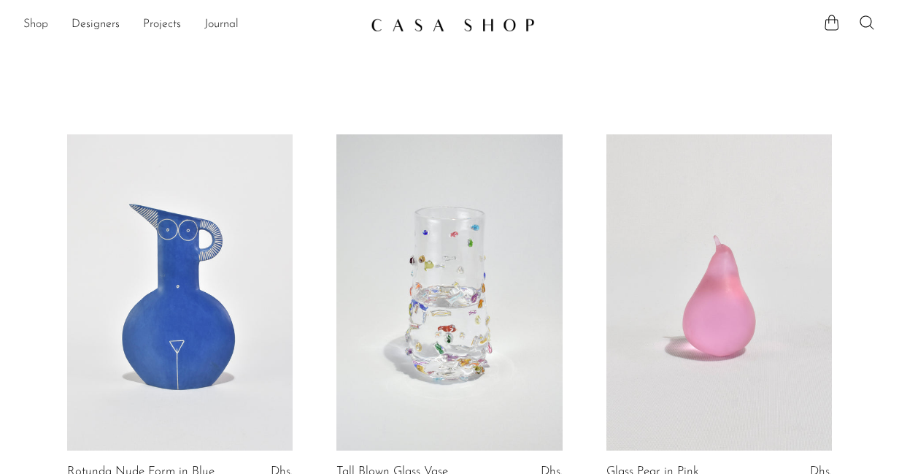
click at [36, 28] on link "Shop" at bounding box center [35, 24] width 25 height 19
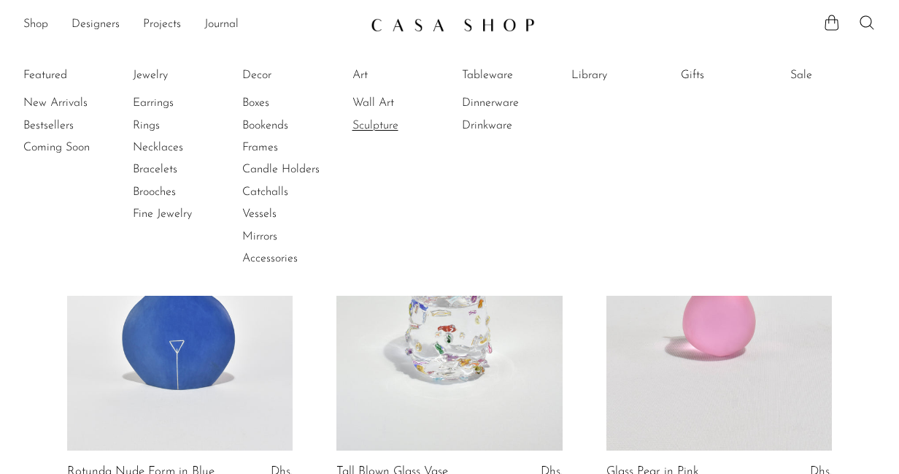
click at [382, 125] on link "Sculpture" at bounding box center [406, 125] width 109 height 16
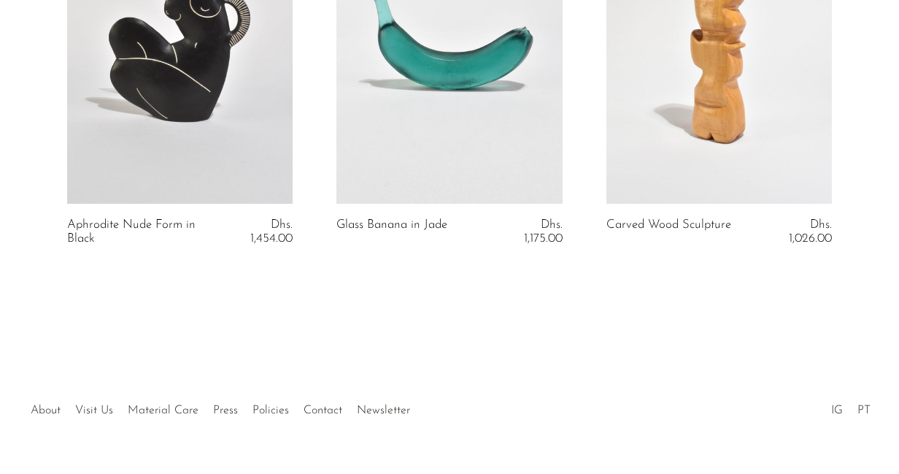
scroll to position [4223, 0]
